Goal: Information Seeking & Learning: Learn about a topic

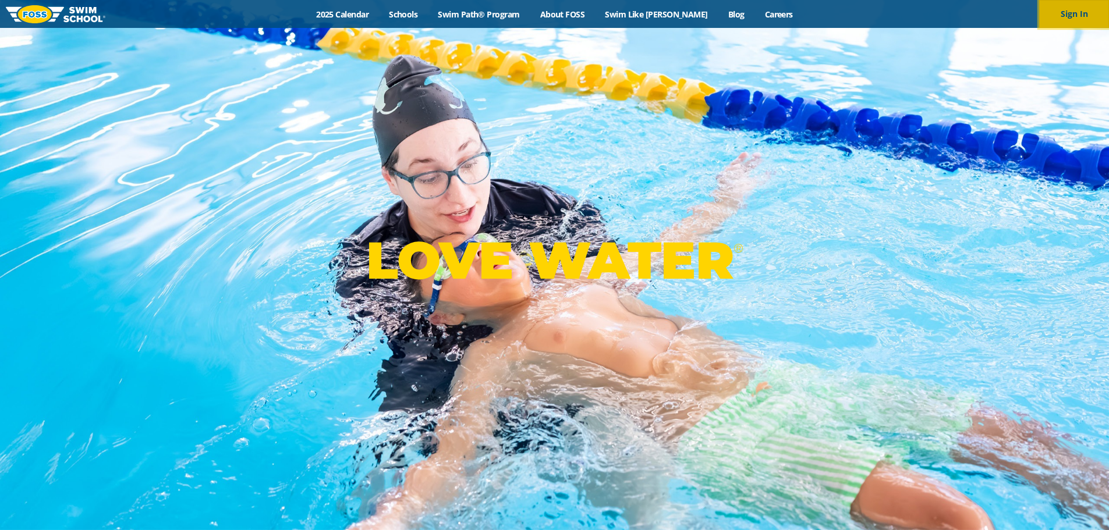
click at [1079, 13] on button "Sign In" at bounding box center [1074, 14] width 70 height 28
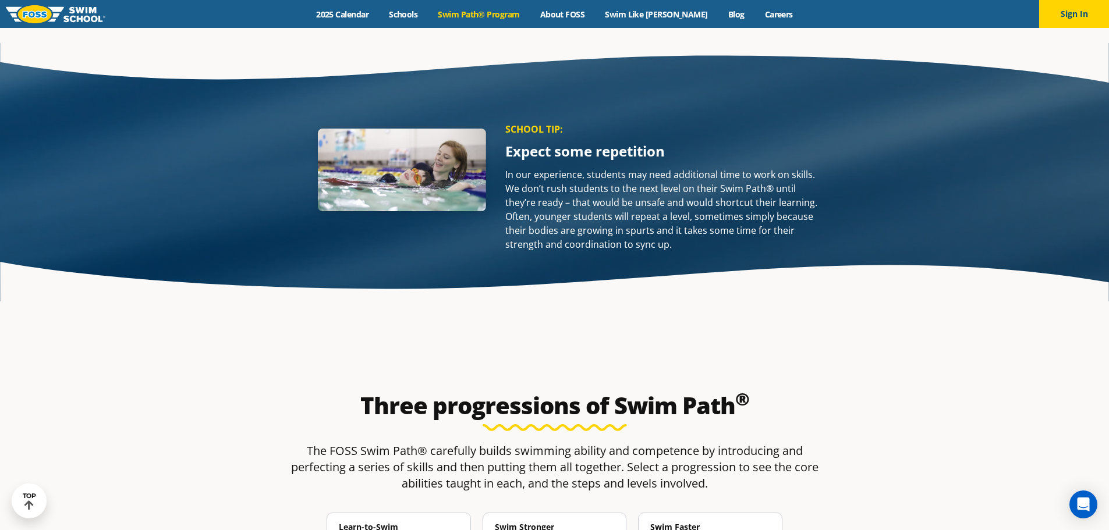
scroll to position [1688, 0]
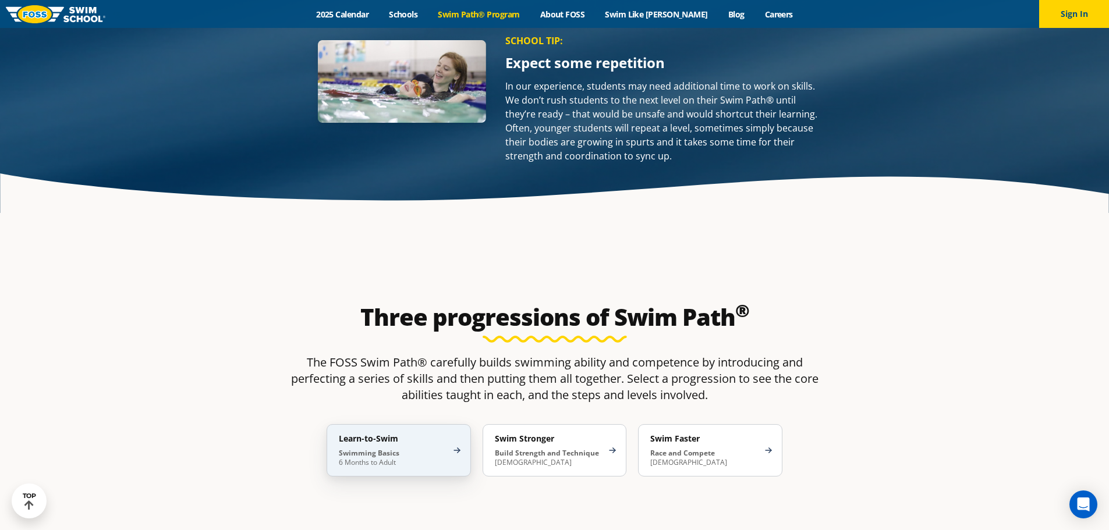
click at [390, 448] on strong "Swimming Basics" at bounding box center [369, 453] width 61 height 10
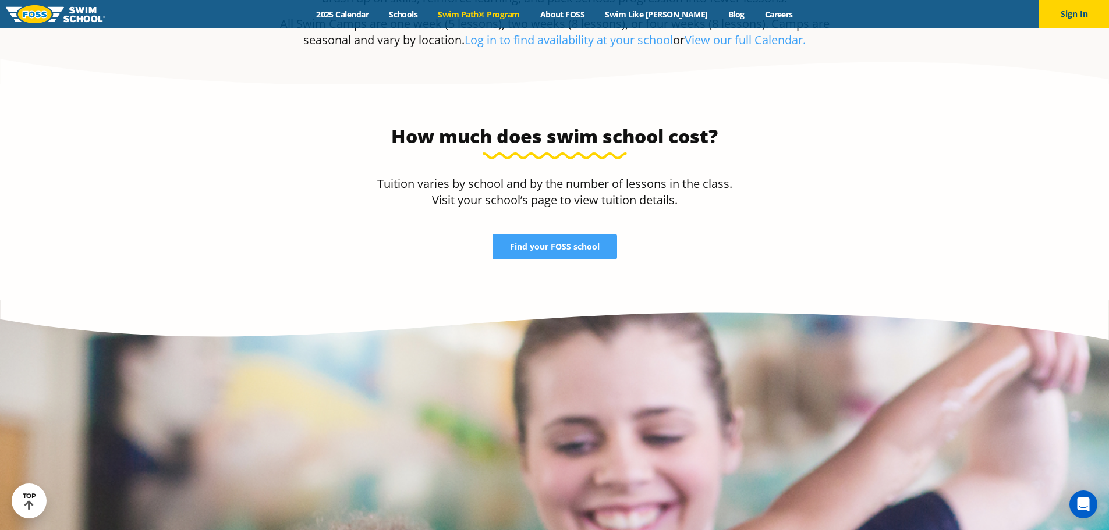
scroll to position [3144, 0]
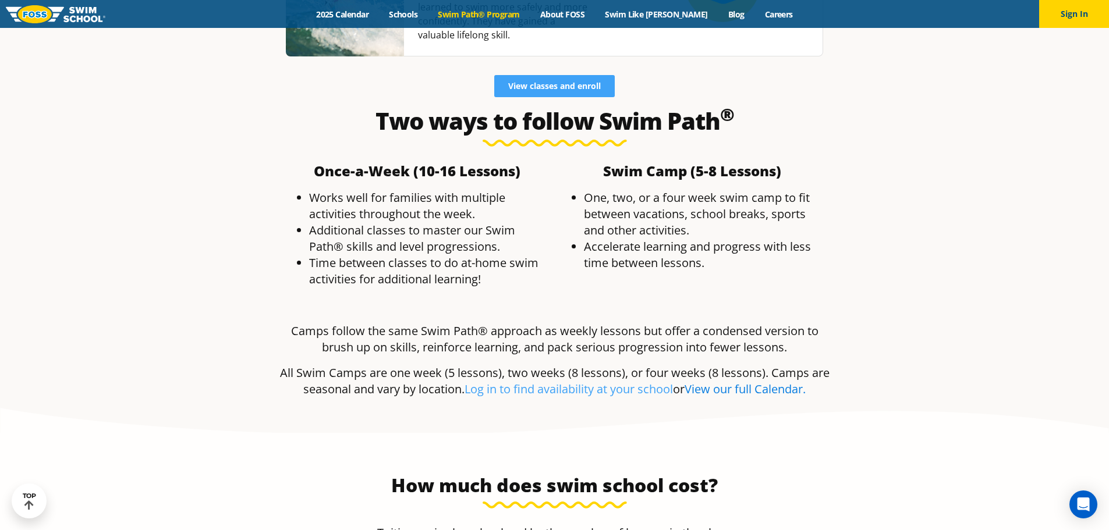
click at [746, 381] on link "View our full Calendar." at bounding box center [745, 389] width 121 height 16
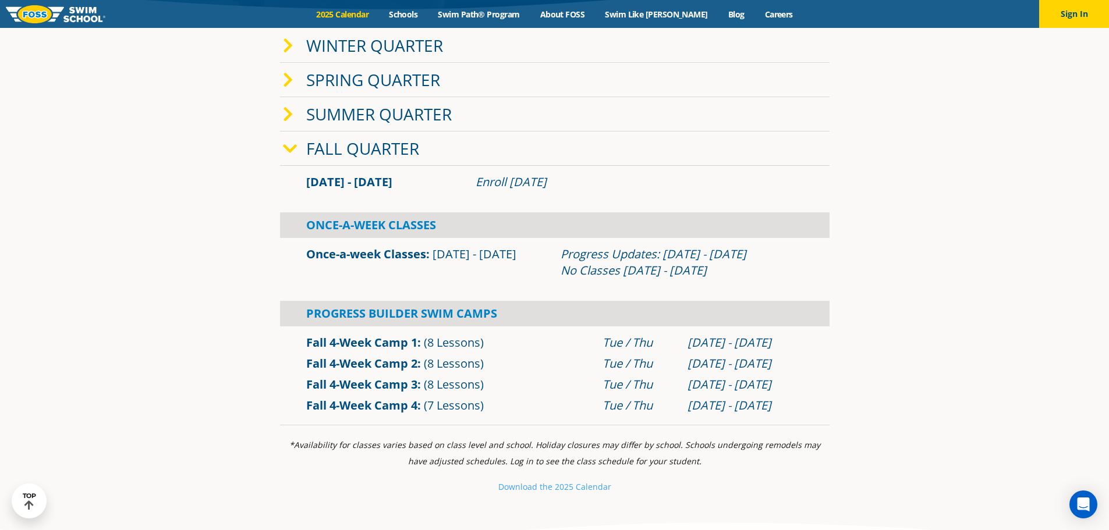
scroll to position [291, 0]
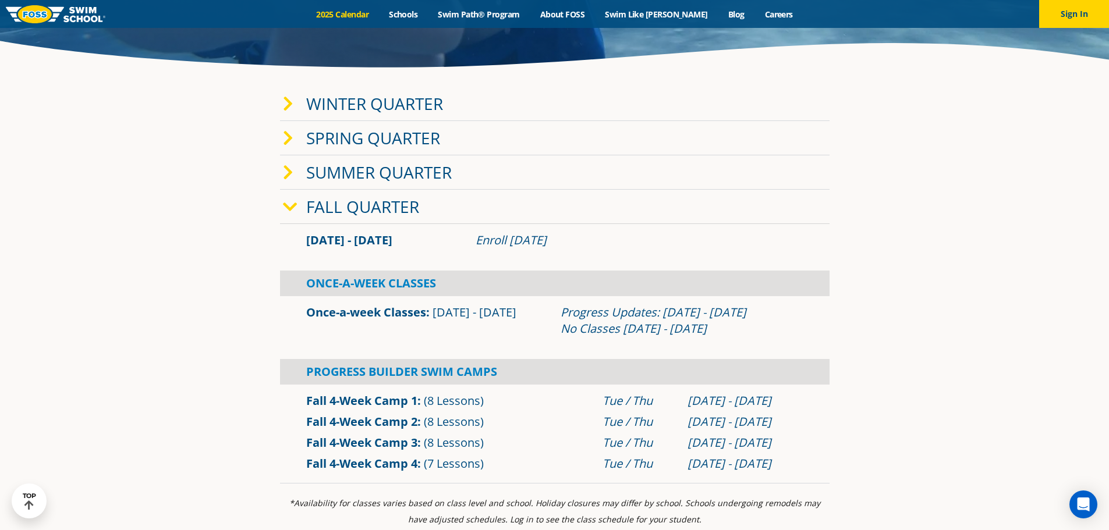
click at [296, 108] on span at bounding box center [294, 103] width 23 height 17
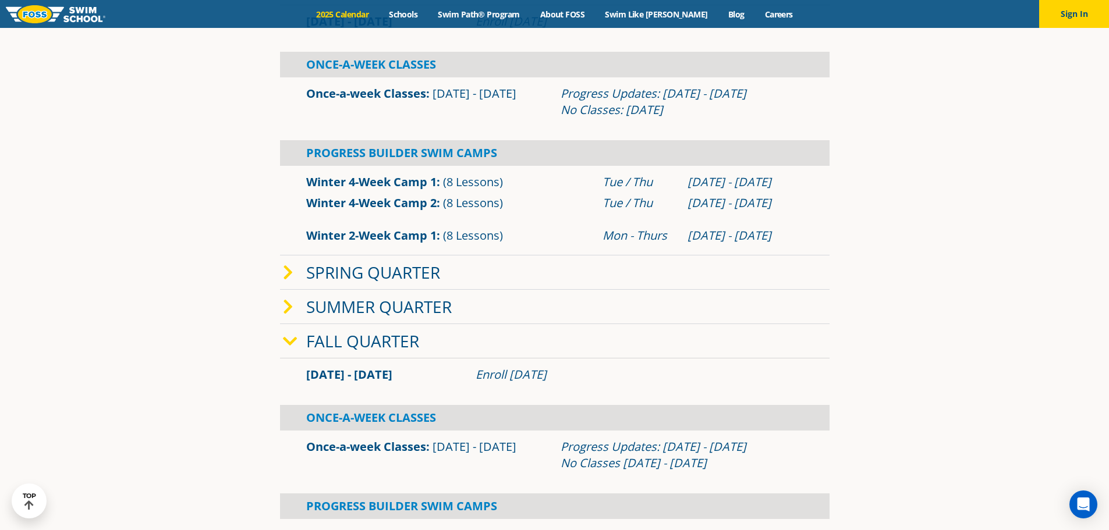
scroll to position [407, 0]
click at [284, 267] on icon at bounding box center [288, 272] width 10 height 16
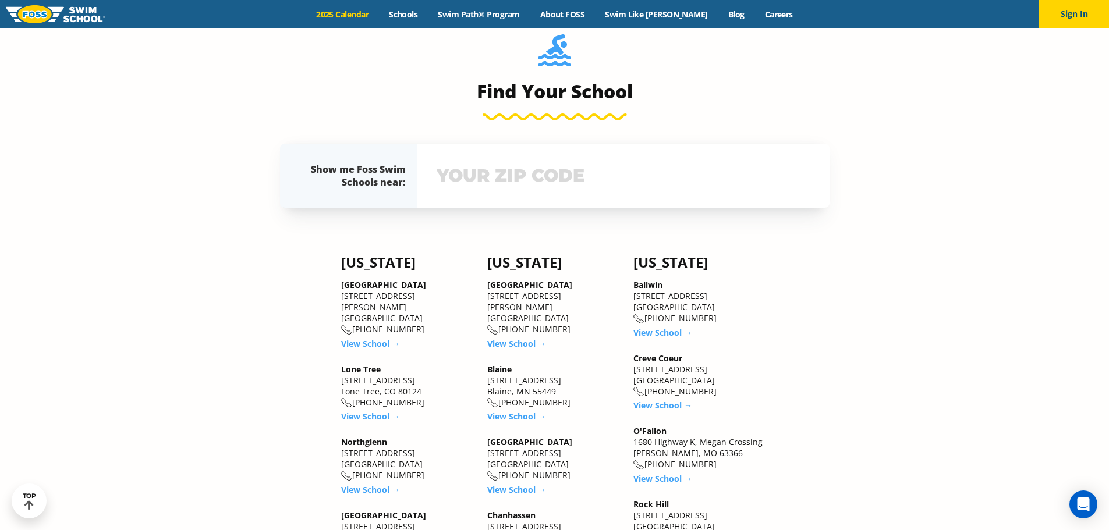
scroll to position [1688, 0]
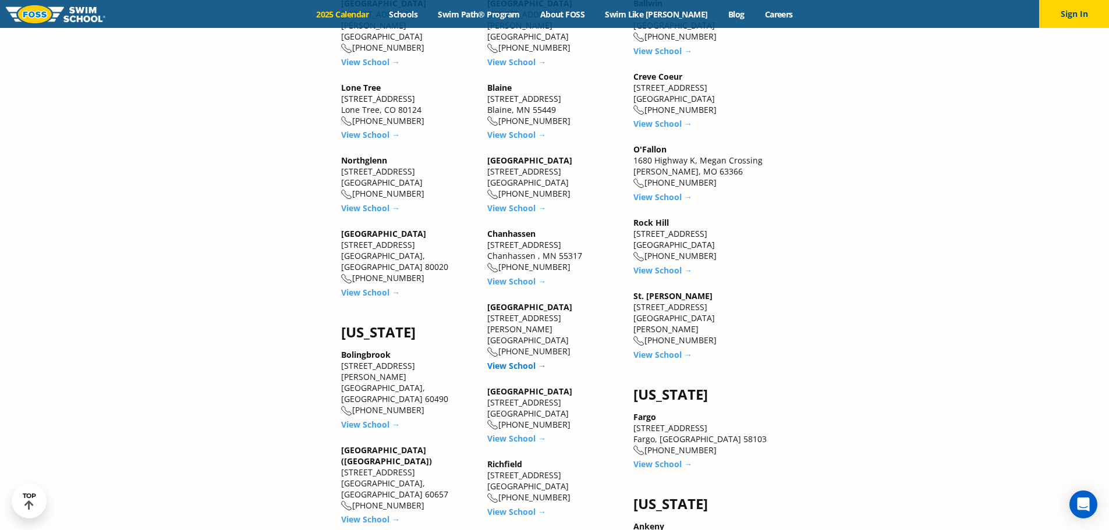
click at [537, 360] on link "View School →" at bounding box center [516, 365] width 59 height 11
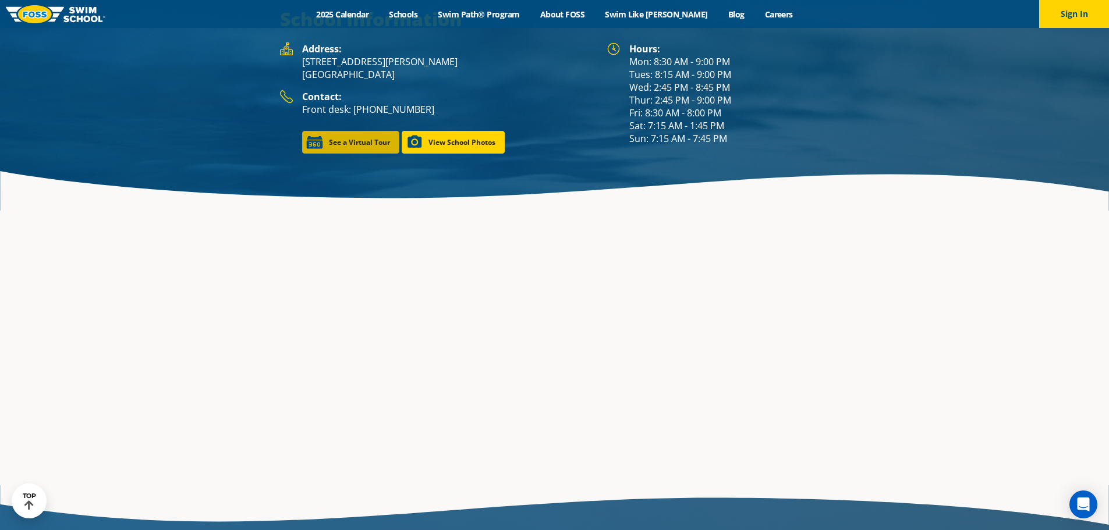
scroll to position [1830, 0]
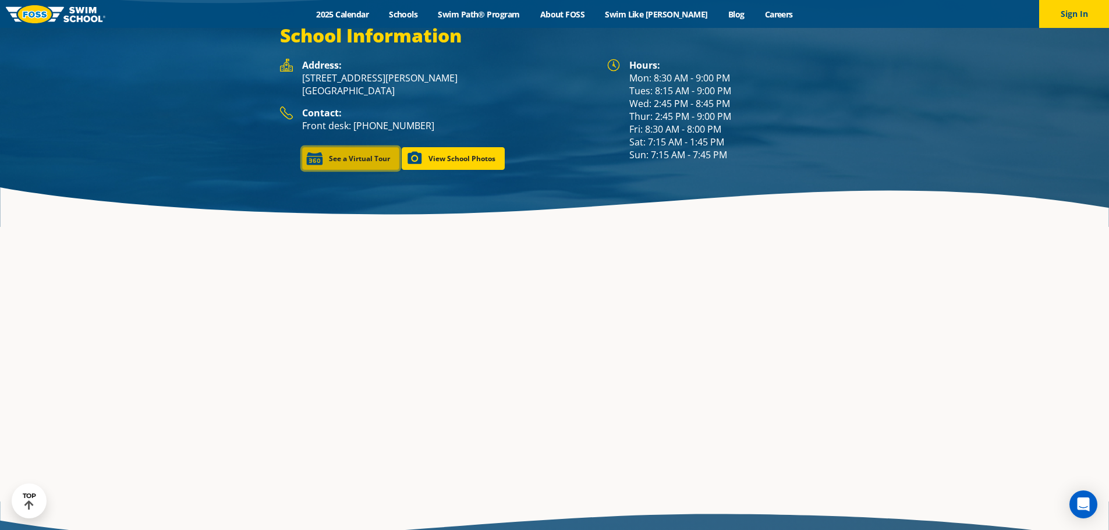
click at [355, 147] on link "See a Virtual Tour" at bounding box center [350, 158] width 97 height 23
